Goal: Check status: Check status

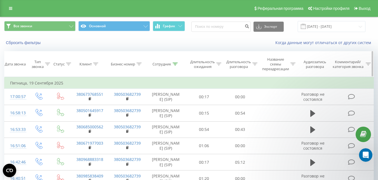
click at [176, 64] on icon at bounding box center [175, 63] width 5 height 3
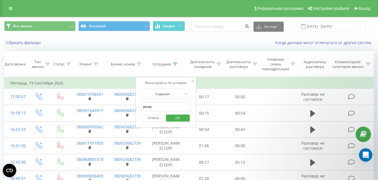
click at [164, 104] on input "ріхтер" at bounding box center [165, 107] width 49 height 10
type input "[PERSON_NAME] [PERSON_NAME]"
click at [174, 117] on span "OK" at bounding box center [178, 117] width 16 height 9
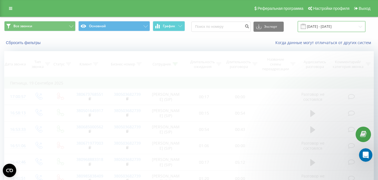
click at [336, 25] on input "[DATE] - [DATE]" at bounding box center [332, 26] width 68 height 11
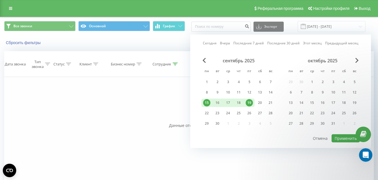
click at [217, 43] on link "Сегодня" at bounding box center [210, 42] width 14 height 5
click at [344, 136] on button "Применить" at bounding box center [346, 138] width 28 height 8
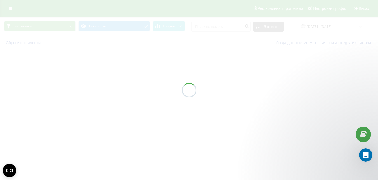
type input "[DATE] - [DATE]"
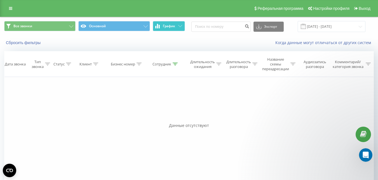
click at [171, 25] on span "График" at bounding box center [169, 26] width 12 height 4
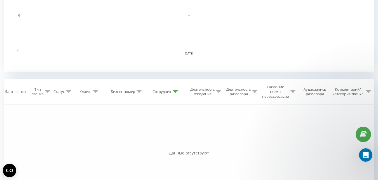
scroll to position [168, 0]
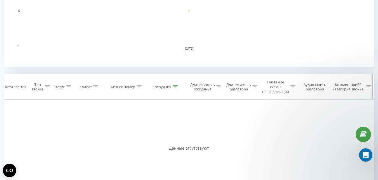
click at [176, 86] on icon at bounding box center [175, 86] width 5 height 3
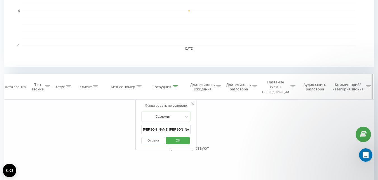
click at [176, 86] on icon at bounding box center [175, 86] width 5 height 3
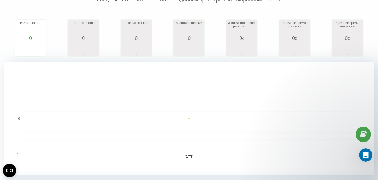
scroll to position [0, 0]
